Goal: Ask a question

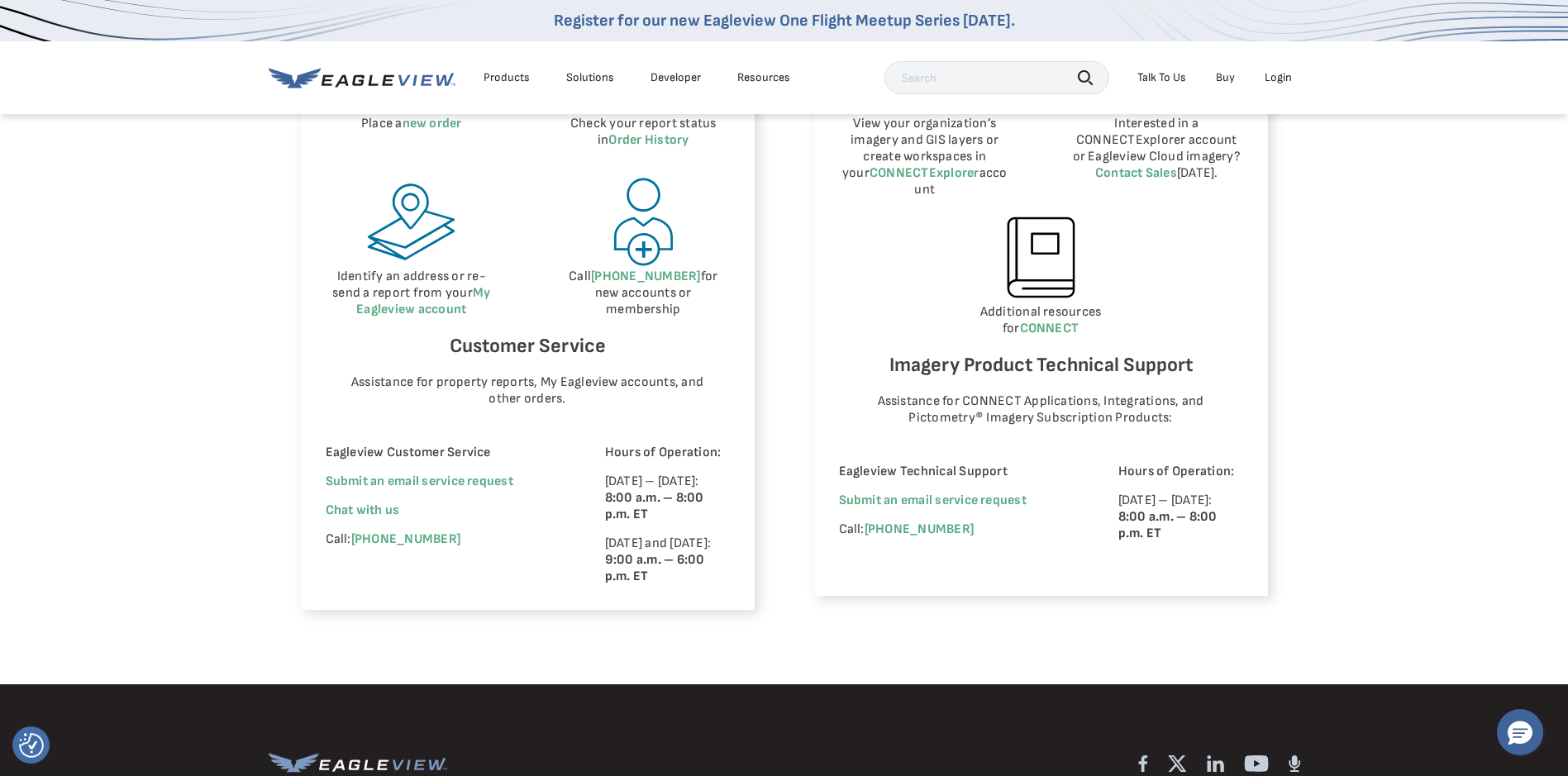
scroll to position [909, 0]
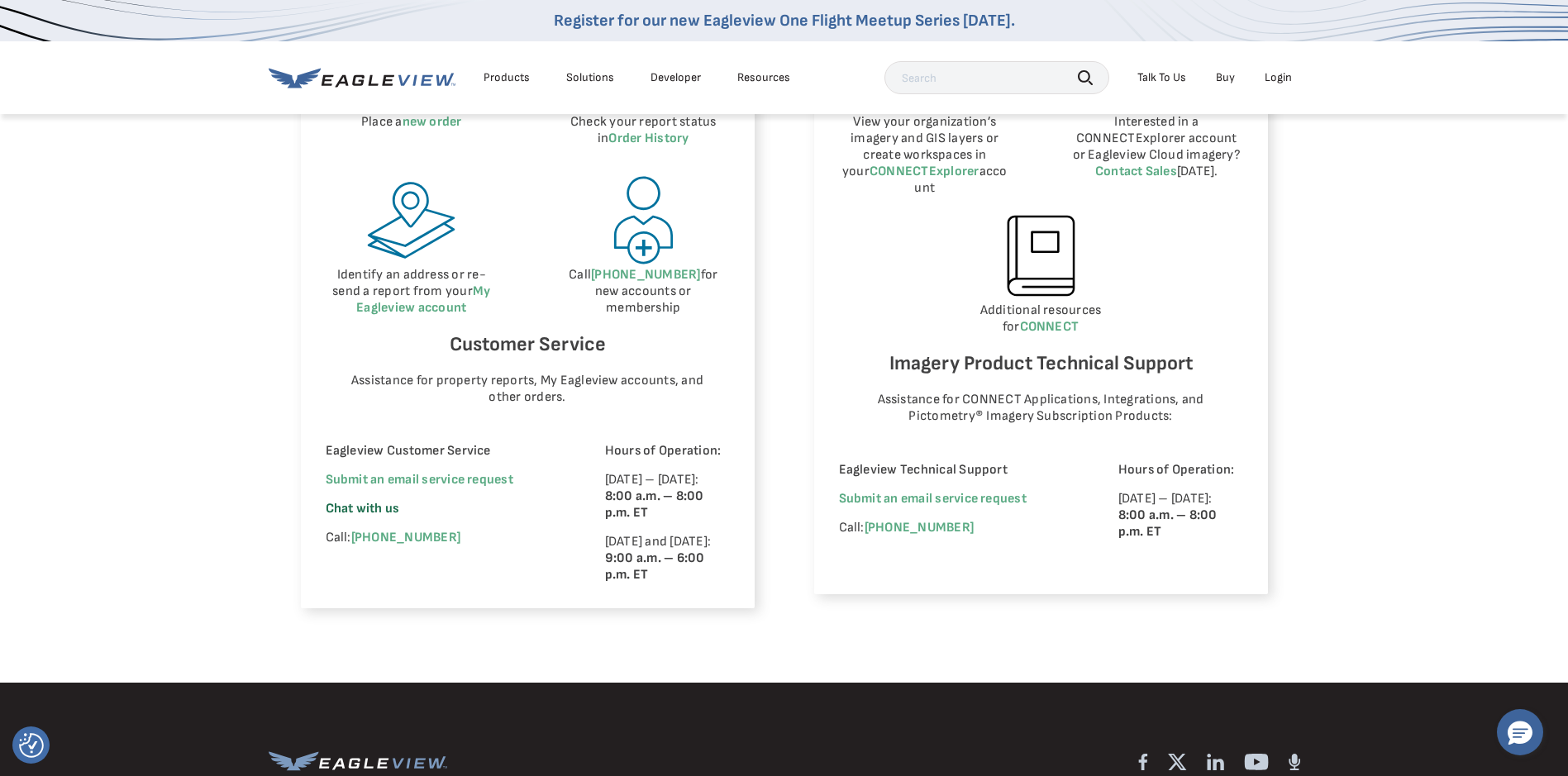
click at [381, 510] on span "Chat with us" at bounding box center [363, 509] width 75 height 15
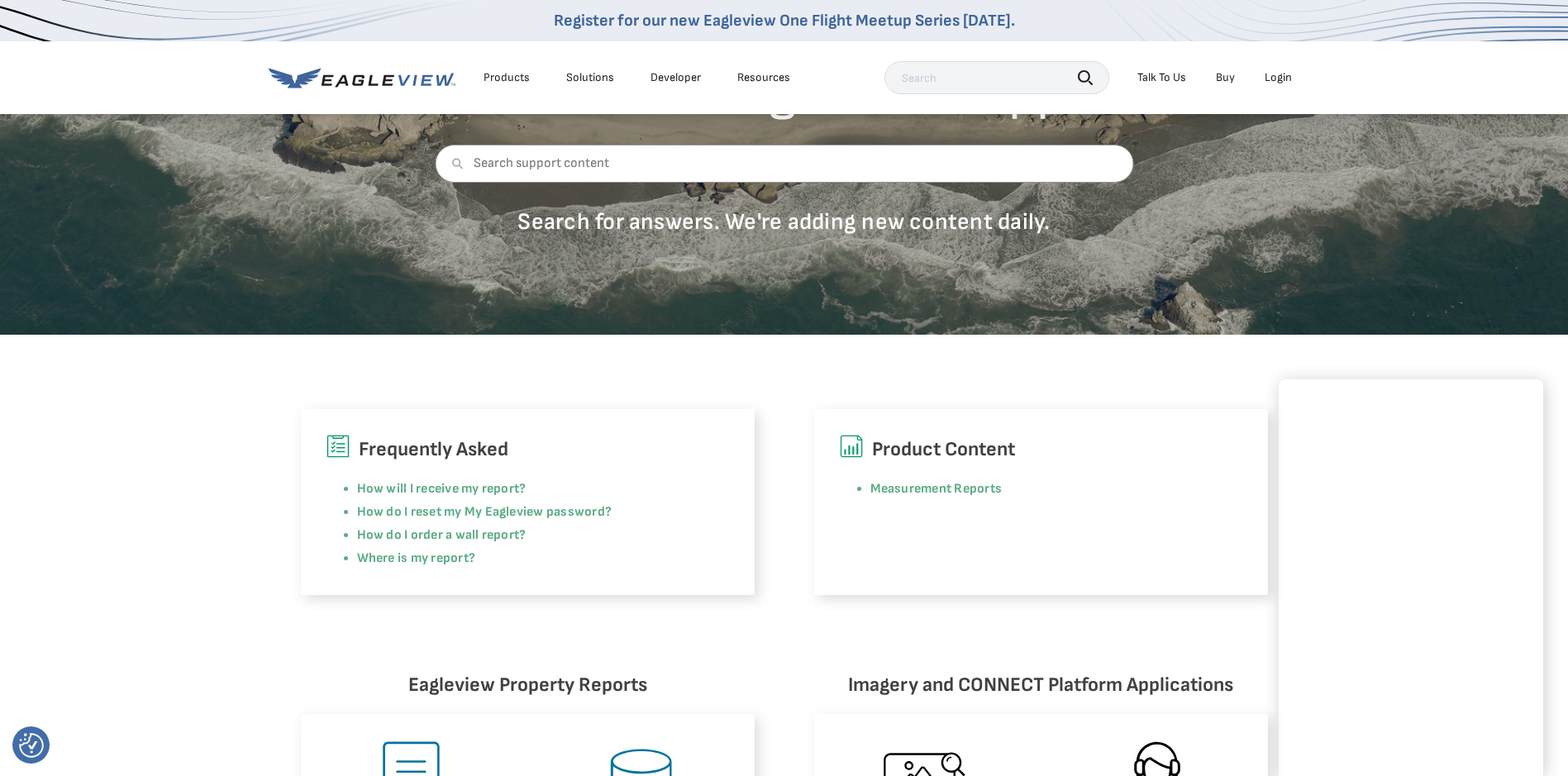
scroll to position [413, 0]
